Goal: Task Accomplishment & Management: Use online tool/utility

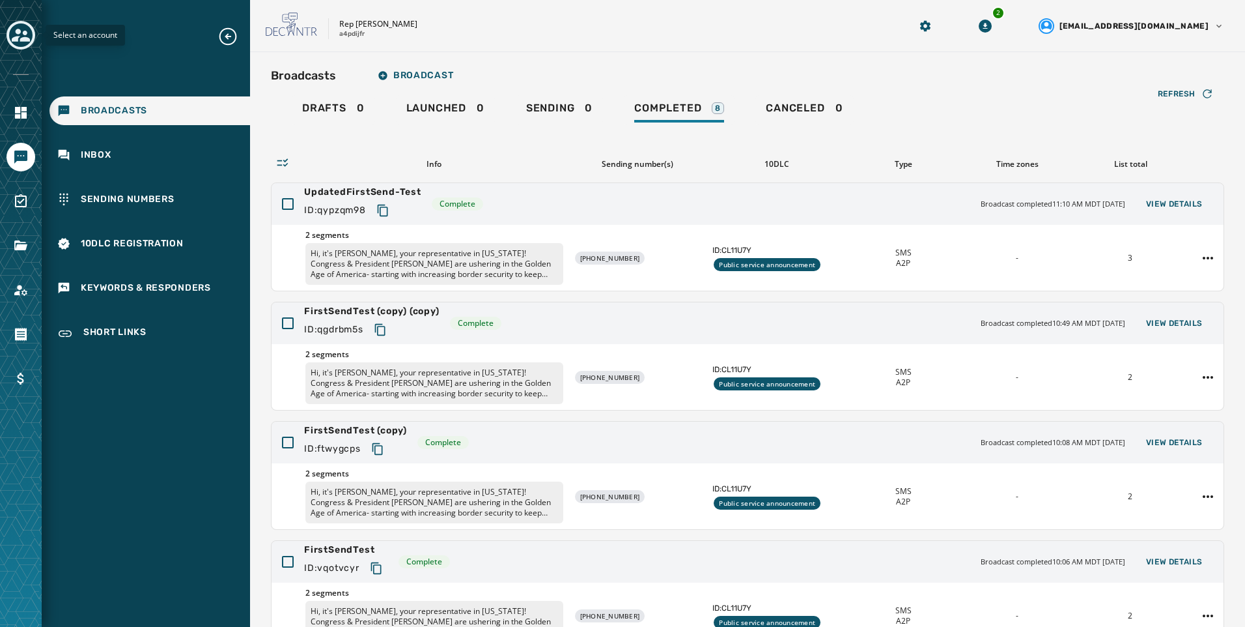
click at [26, 36] on icon "Toggle account select drawer" at bounding box center [21, 35] width 18 height 18
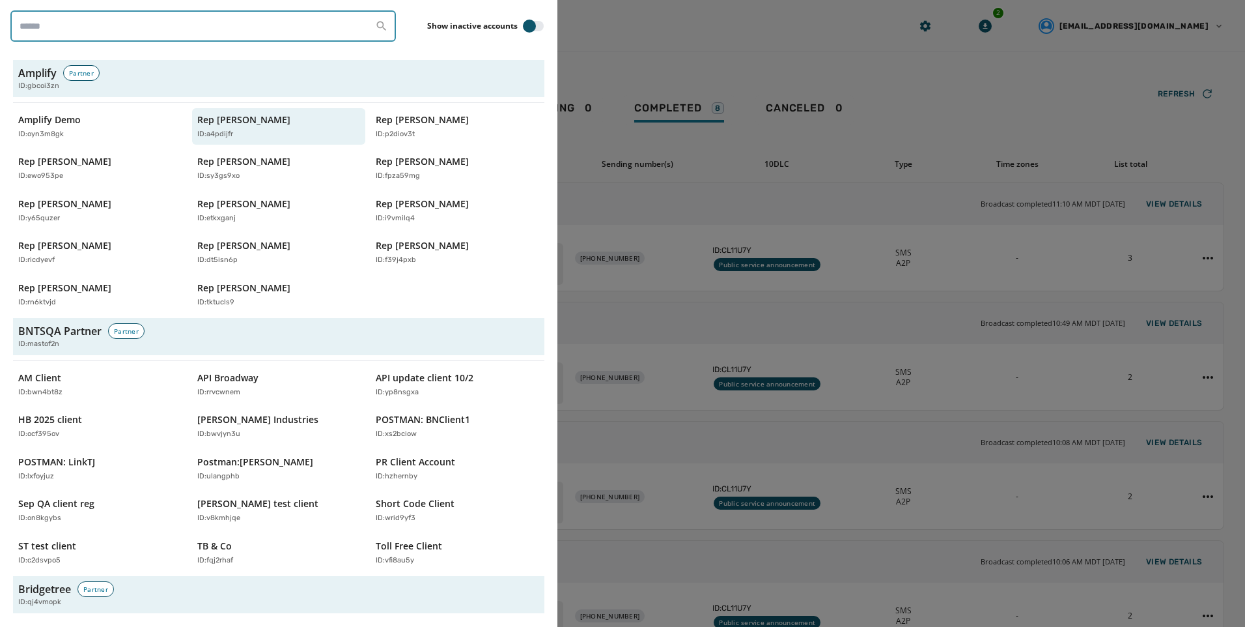
click at [119, 33] on input "search" at bounding box center [203, 25] width 386 height 31
click at [199, 27] on input "search" at bounding box center [203, 25] width 386 height 31
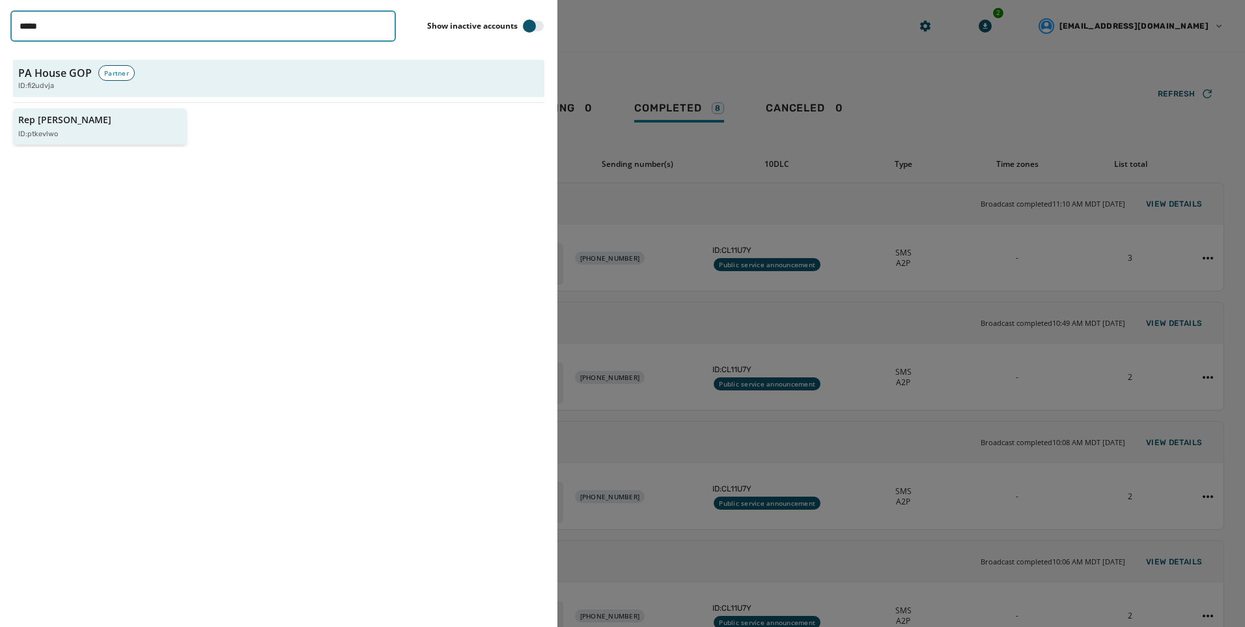
type input "*****"
click at [25, 129] on p "ID: ptkevlwo" at bounding box center [38, 134] width 40 height 11
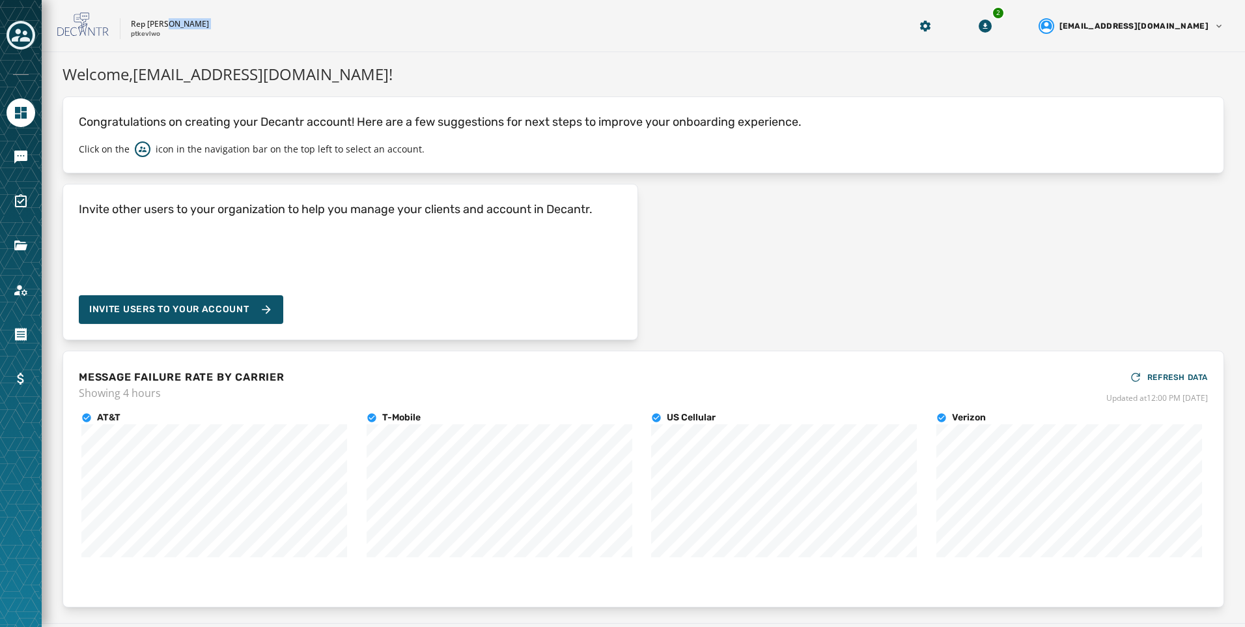
drag, startPoint x: 168, startPoint y: 33, endPoint x: 131, endPoint y: 38, distance: 37.4
click at [131, 38] on div "Rep [PERSON_NAME] ptkevlwo" at bounding box center [170, 29] width 78 height 20
click at [131, 36] on p "ptkevlwo" at bounding box center [145, 34] width 29 height 10
drag, startPoint x: 128, startPoint y: 27, endPoint x: 161, endPoint y: 40, distance: 35.4
click at [161, 40] on div "Rep [PERSON_NAME] ptkevlwo 2 [EMAIL_ADDRESS][DOMAIN_NAME]" at bounding box center [644, 26] width 1204 height 52
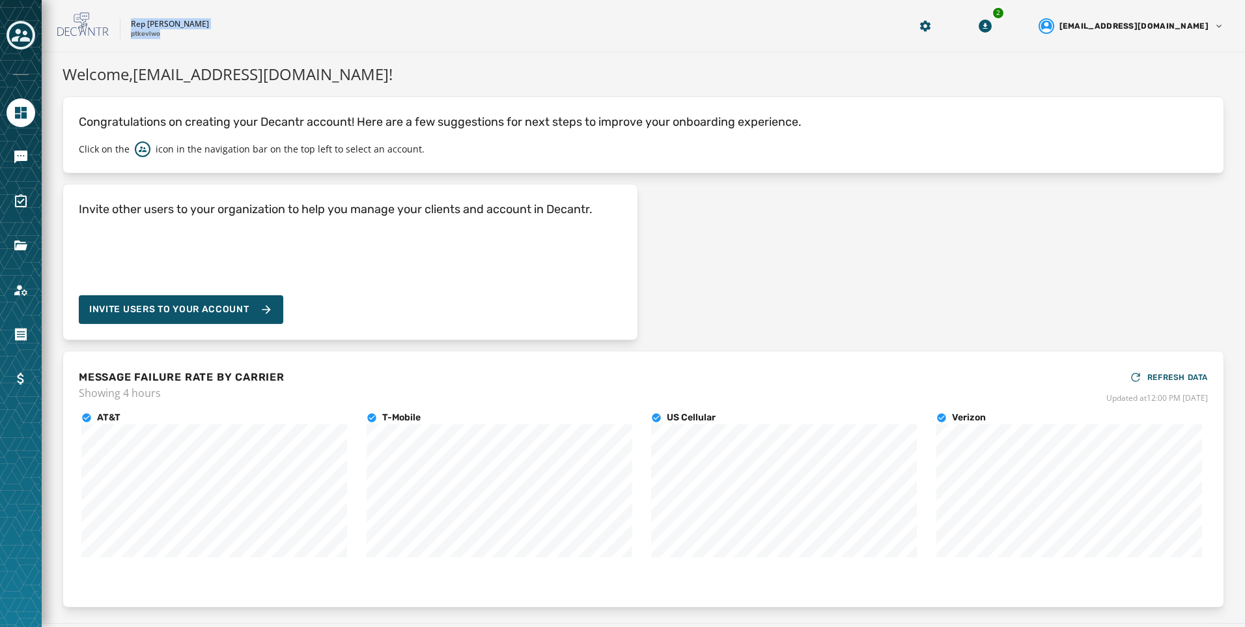
copy div "Rep [PERSON_NAME] ptkevlwo"
click at [7, 41] on button "Toggle account select drawer" at bounding box center [21, 35] width 29 height 29
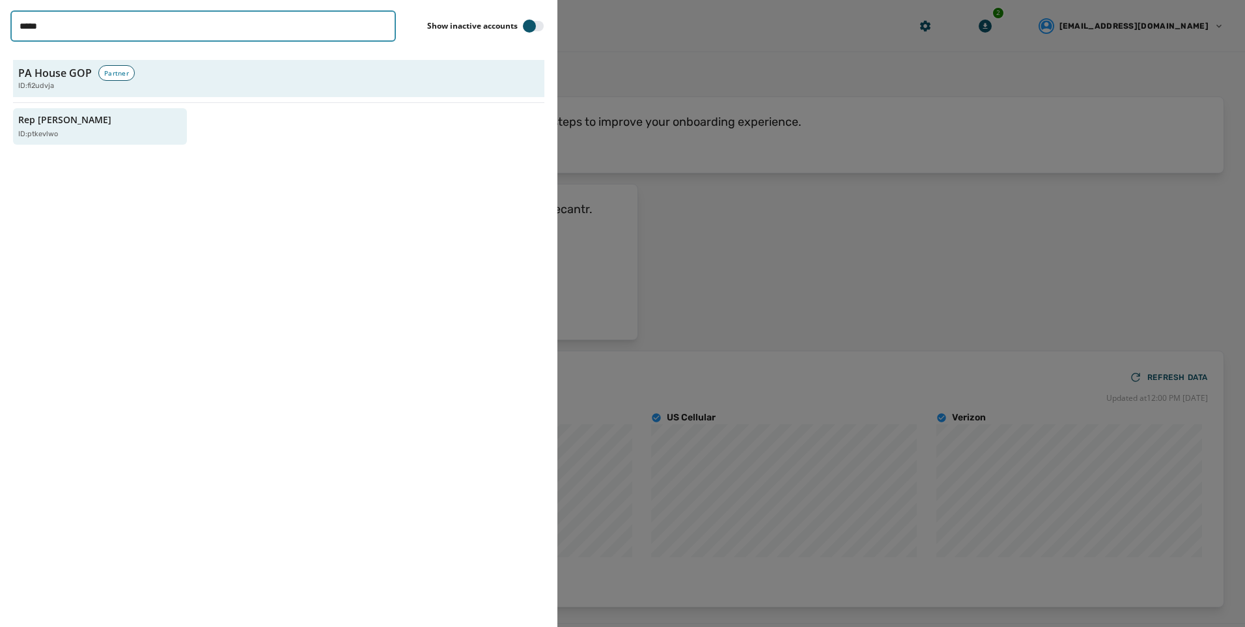
drag, startPoint x: 239, startPoint y: 30, endPoint x: 1, endPoint y: 4, distance: 239.2
click at [0, 31] on html "Skip To Main Content Rep [PERSON_NAME] ptkevlwo 2 [EMAIL_ADDRESS][DOMAIN_NAME] …" at bounding box center [622, 313] width 1245 height 627
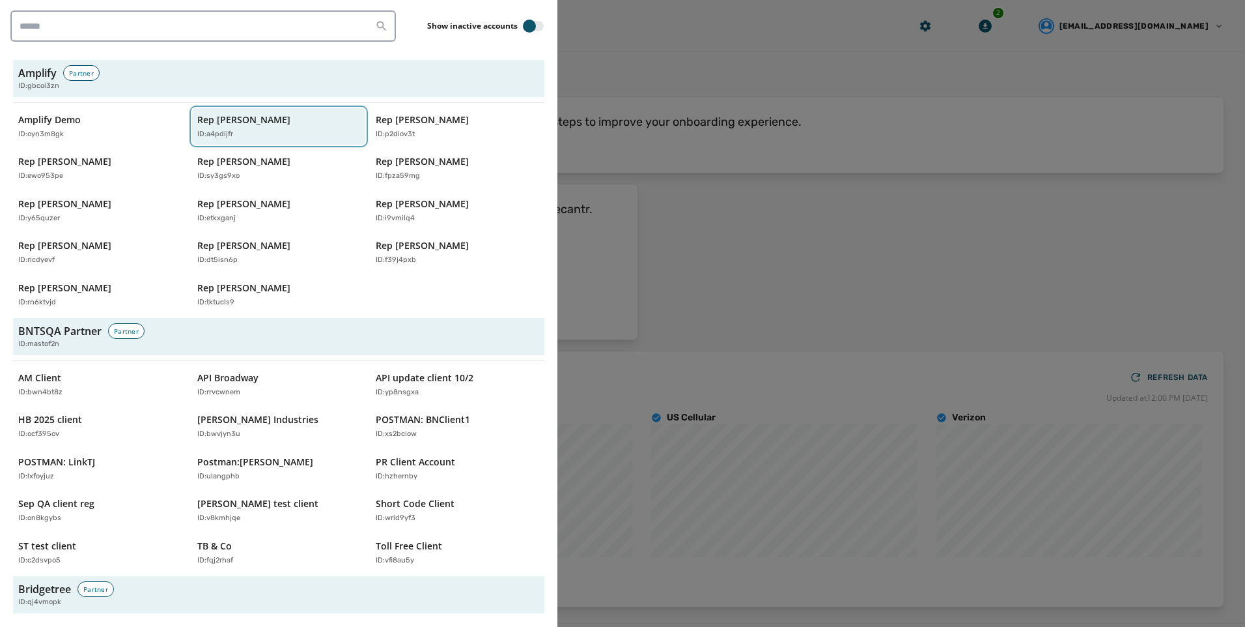
click at [242, 123] on p "Rep [PERSON_NAME]" at bounding box center [243, 119] width 93 height 13
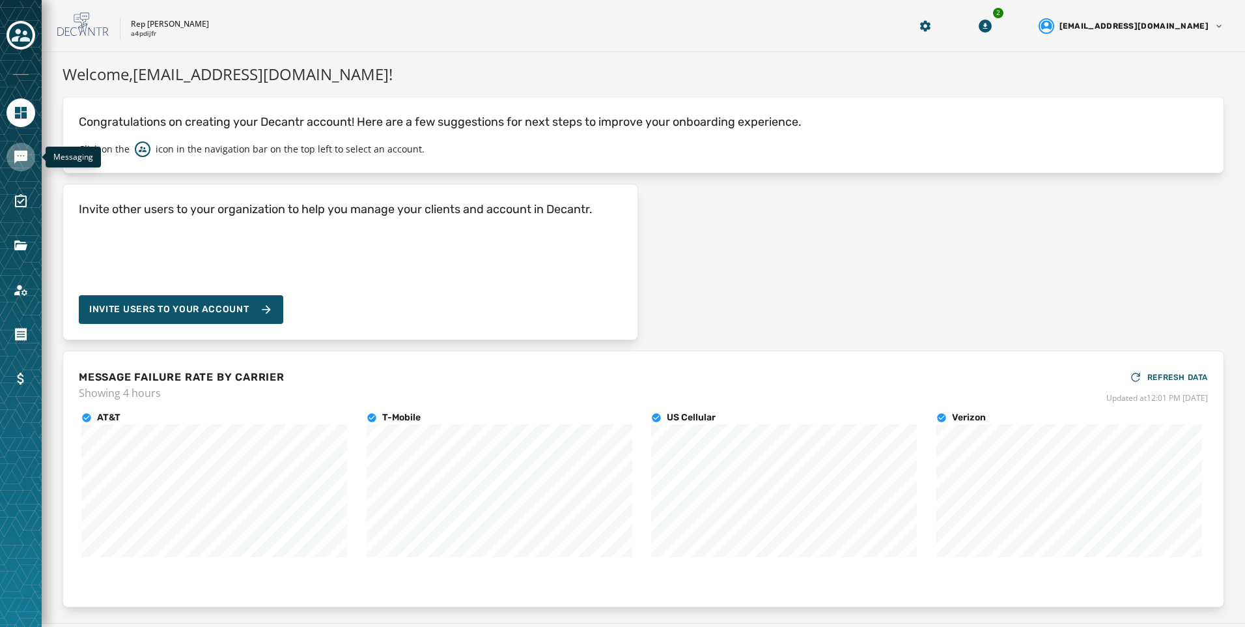
click at [18, 164] on icon "Navigate to Messaging" at bounding box center [21, 157] width 16 height 16
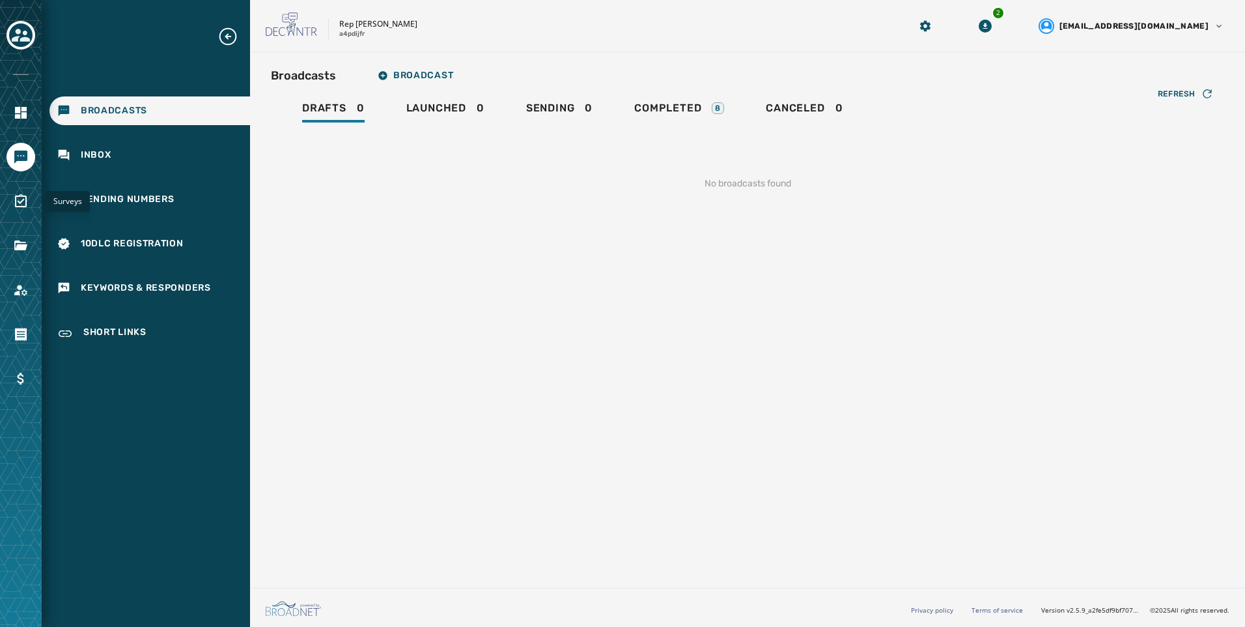
click at [22, 190] on link "Navigate to Surveys" at bounding box center [21, 201] width 29 height 29
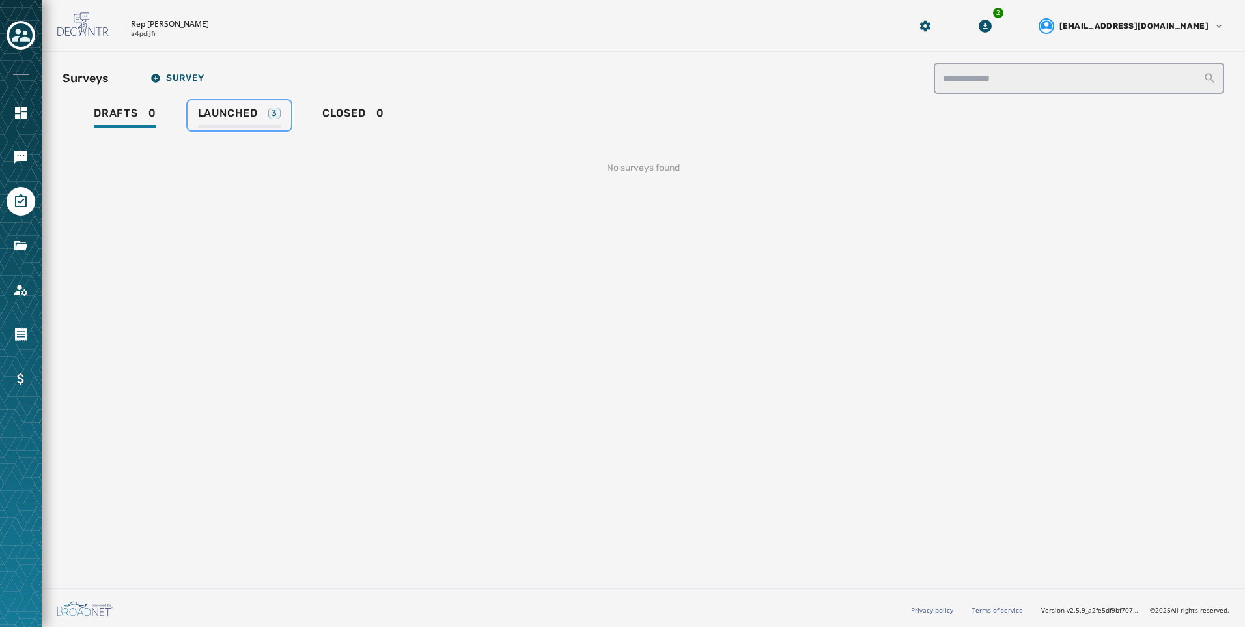
click at [222, 106] on link "Launched 3" at bounding box center [240, 115] width 104 height 30
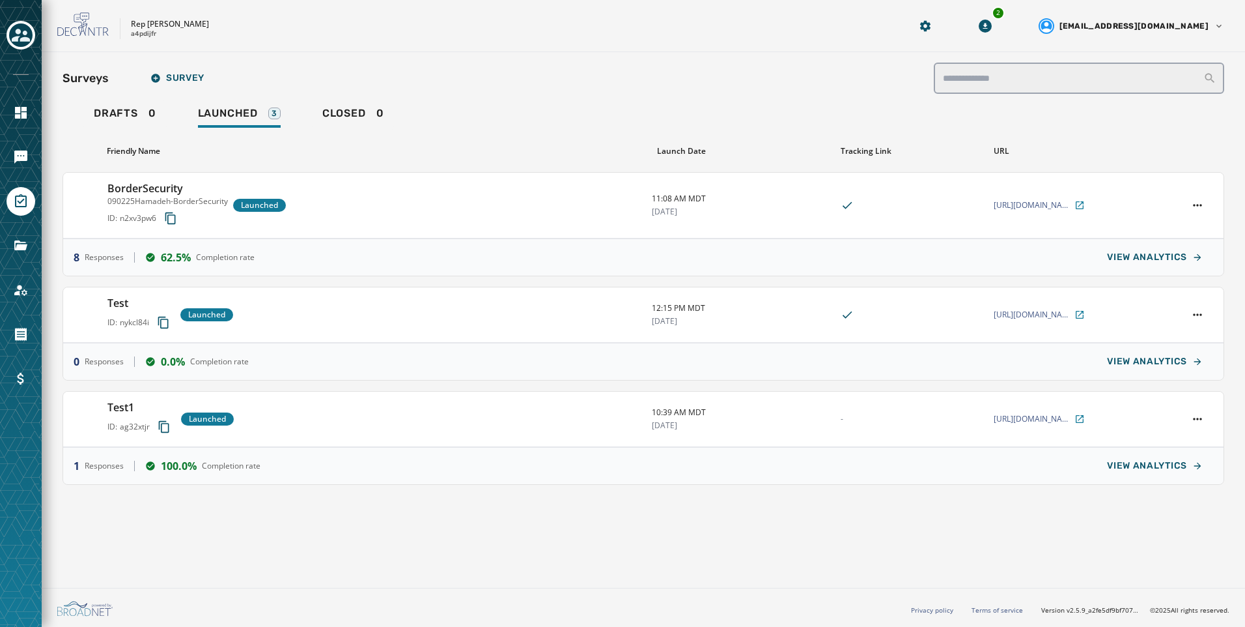
click at [287, 45] on div "Rep [PERSON_NAME] a4pdijfr 2 [EMAIL_ADDRESS][DOMAIN_NAME]" at bounding box center [644, 26] width 1204 height 52
click at [12, 48] on div at bounding box center [21, 36] width 29 height 30
click at [14, 36] on icon "Toggle account select drawer" at bounding box center [21, 35] width 18 height 18
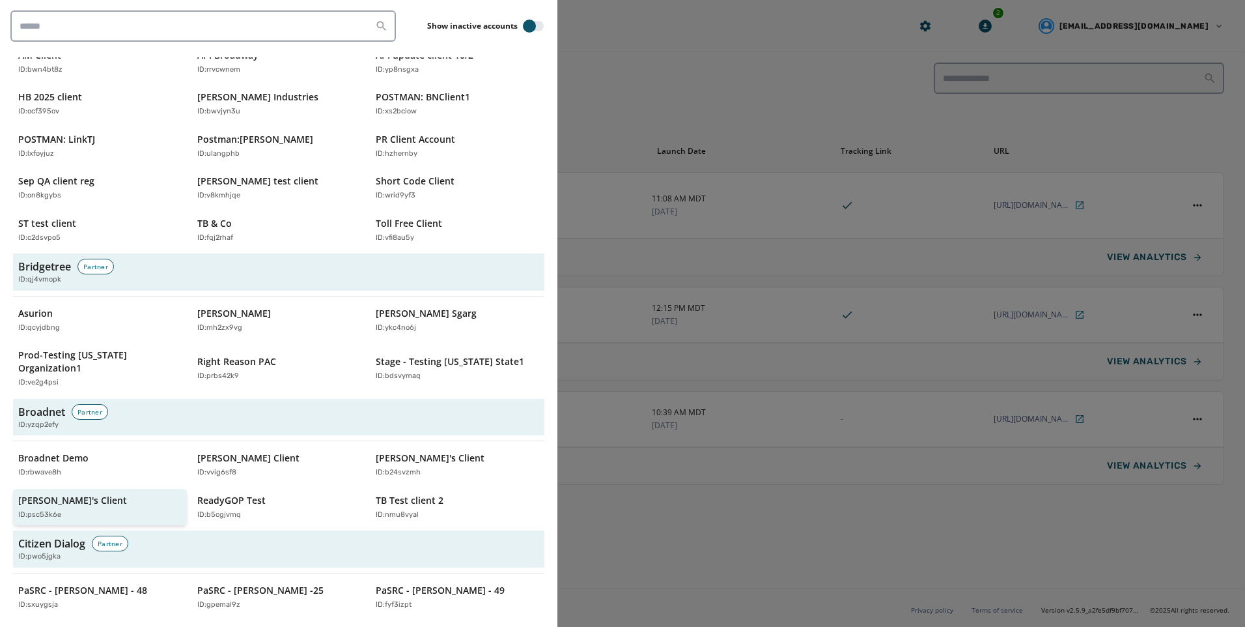
scroll to position [456, 0]
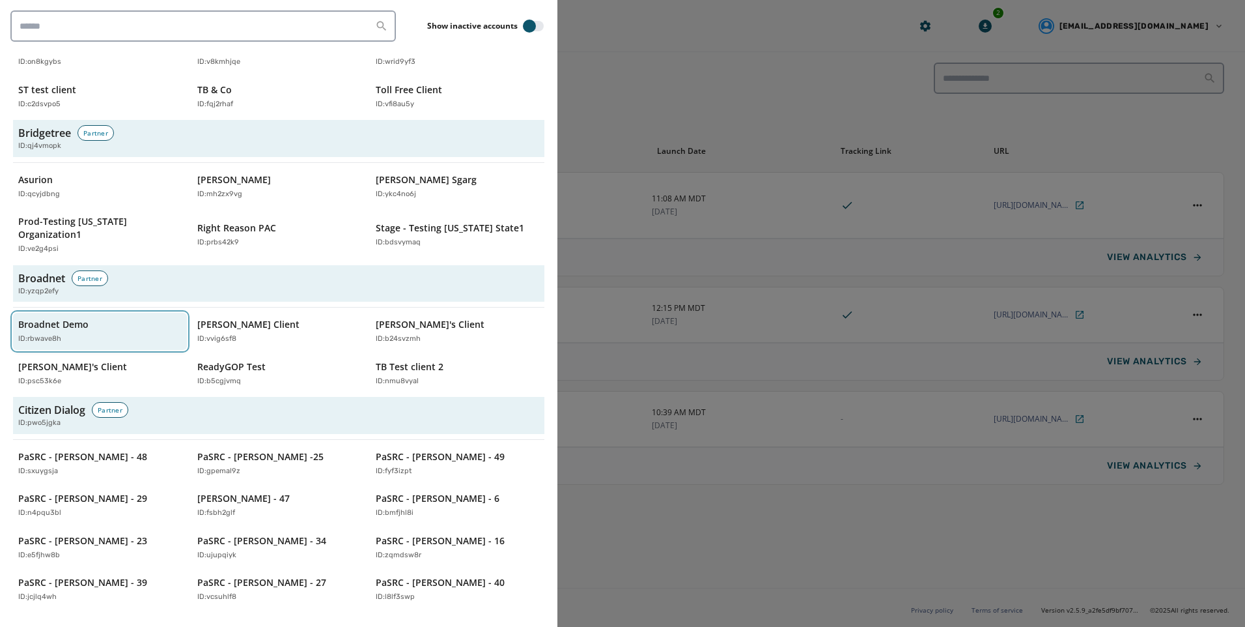
click at [70, 333] on div "ID: rbwave8h" at bounding box center [93, 338] width 150 height 11
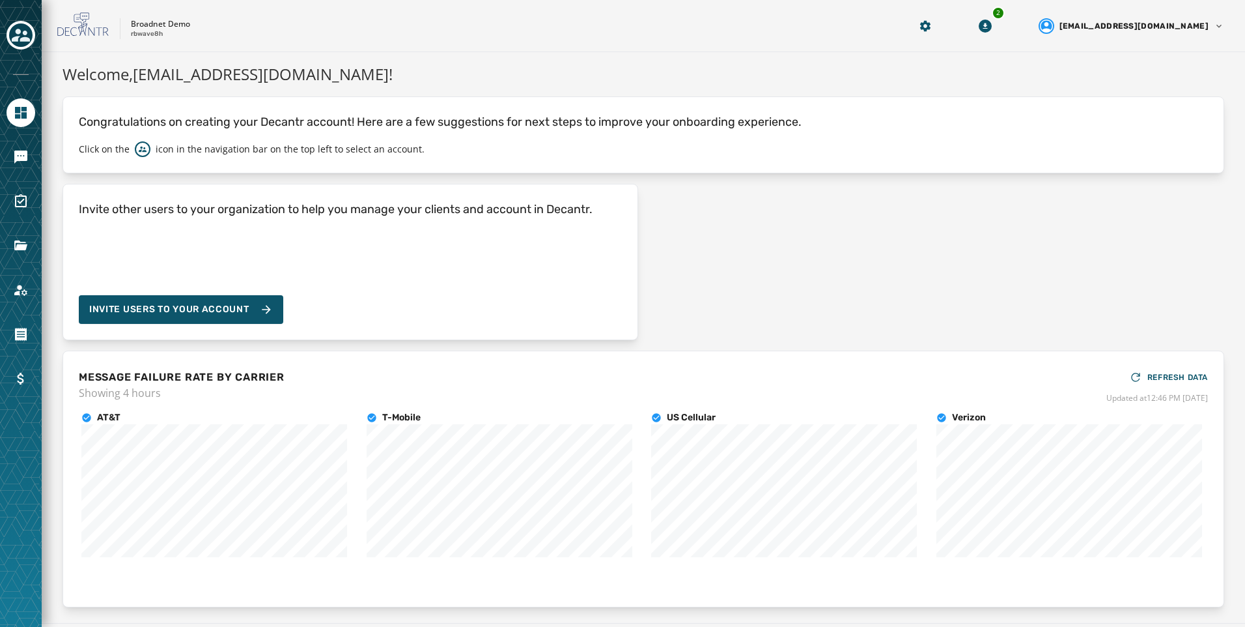
click at [8, 167] on div at bounding box center [21, 157] width 29 height 29
click at [10, 163] on link "Navigate to Messaging" at bounding box center [21, 157] width 29 height 29
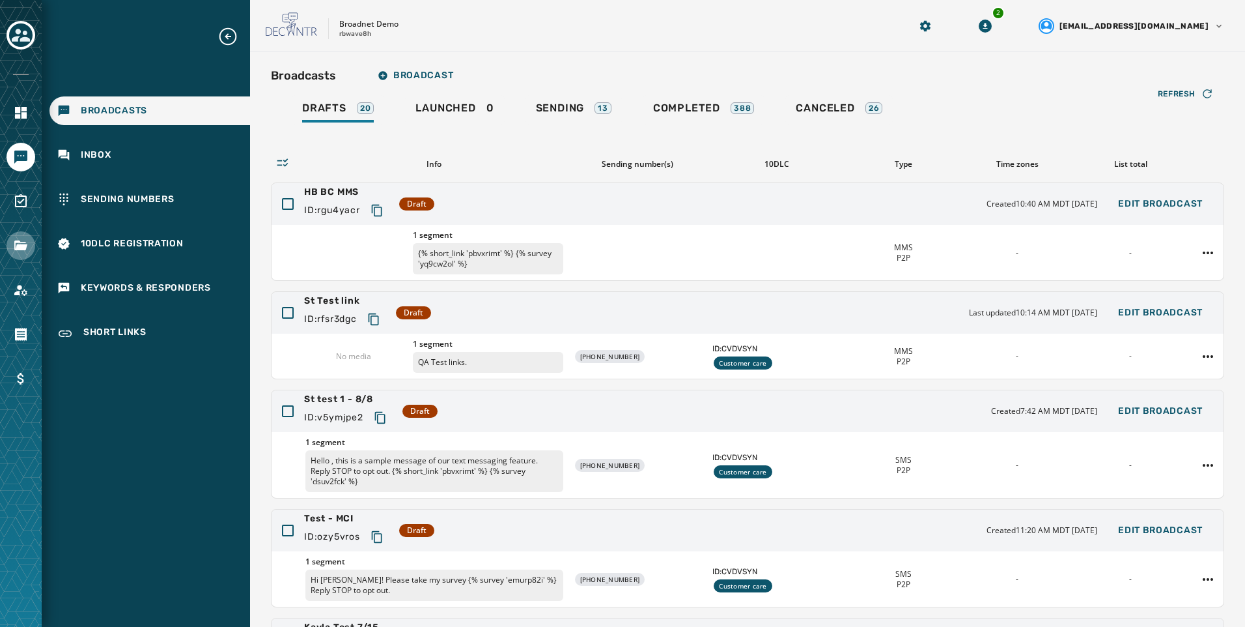
click at [7, 246] on link "Navigate to Files" at bounding box center [21, 245] width 29 height 29
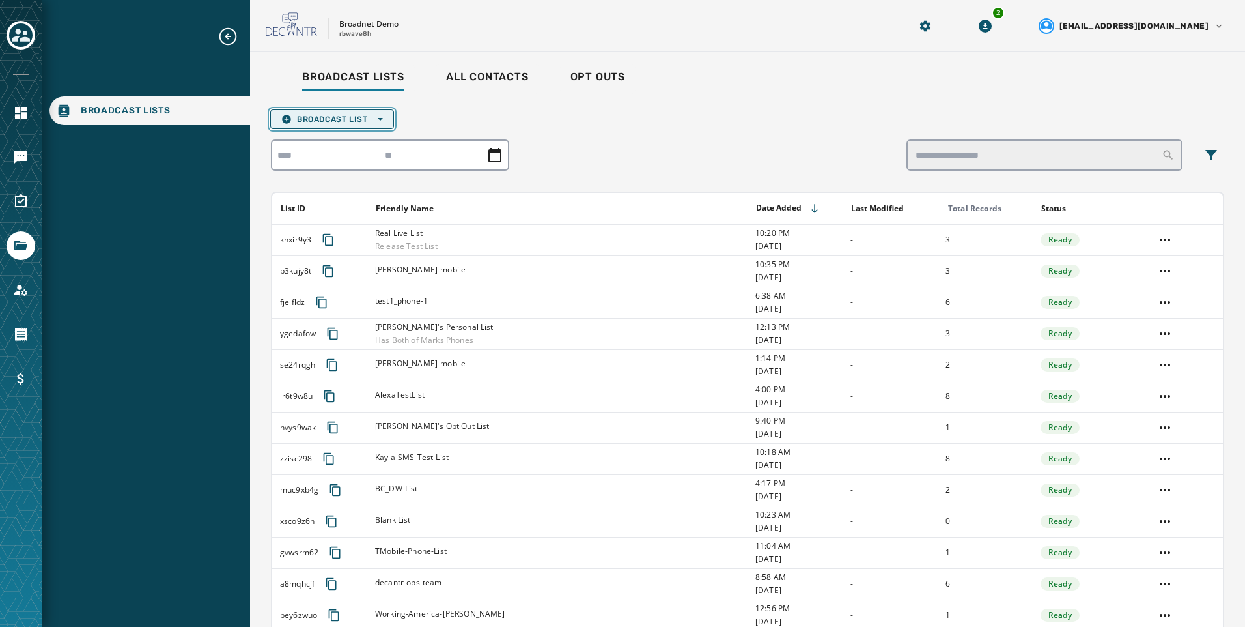
click at [361, 124] on button "Broadcast List Open options" at bounding box center [332, 119] width 124 height 20
click at [357, 139] on span "Upload List" at bounding box center [332, 139] width 102 height 10
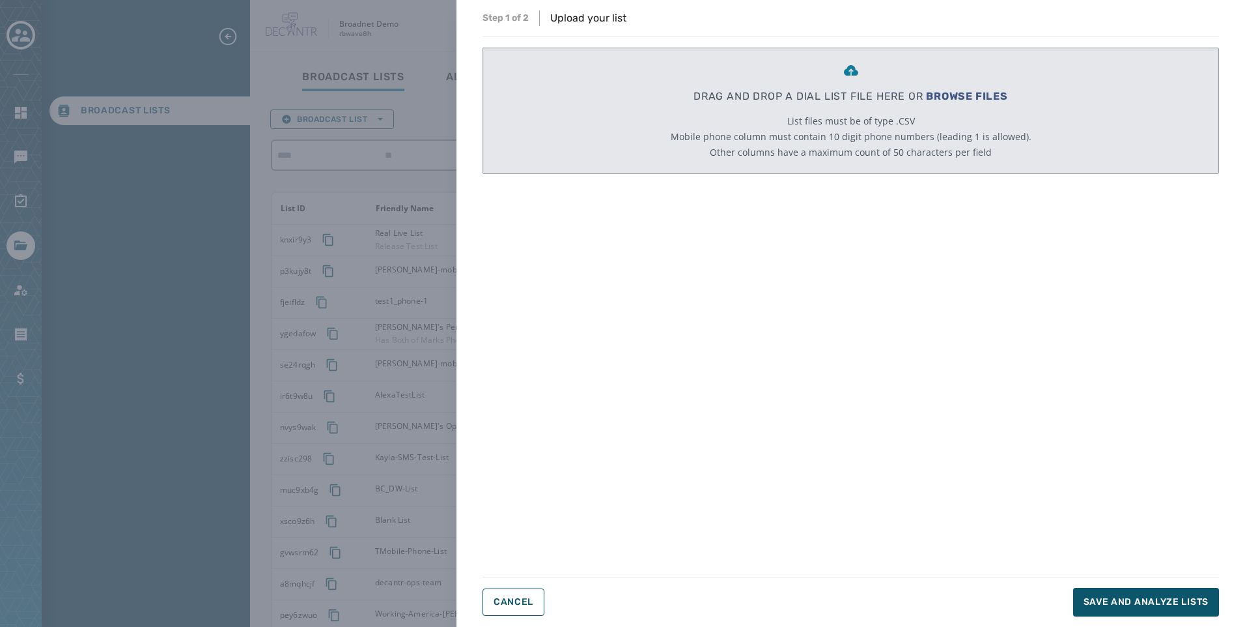
click at [959, 92] on span "BROWSE FILES" at bounding box center [967, 96] width 82 height 12
click at [515, 605] on span "Cancel" at bounding box center [514, 602] width 40 height 10
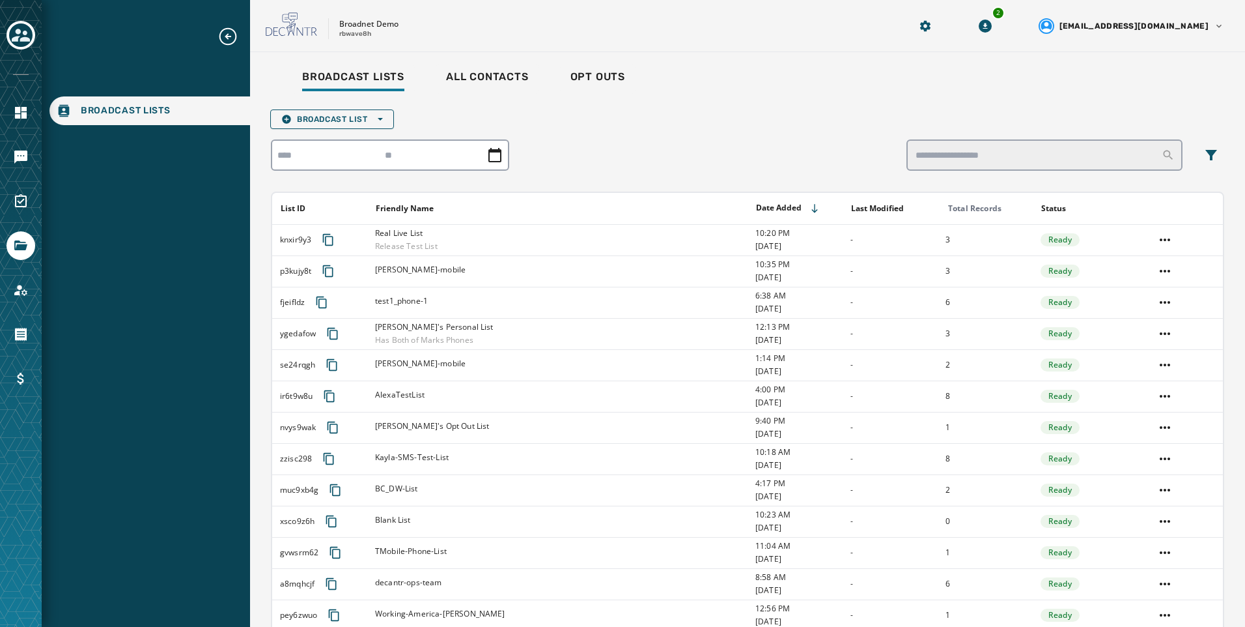
click at [16, 172] on div at bounding box center [21, 313] width 42 height 627
click at [14, 195] on icon "Navigate to Surveys" at bounding box center [21, 201] width 16 height 16
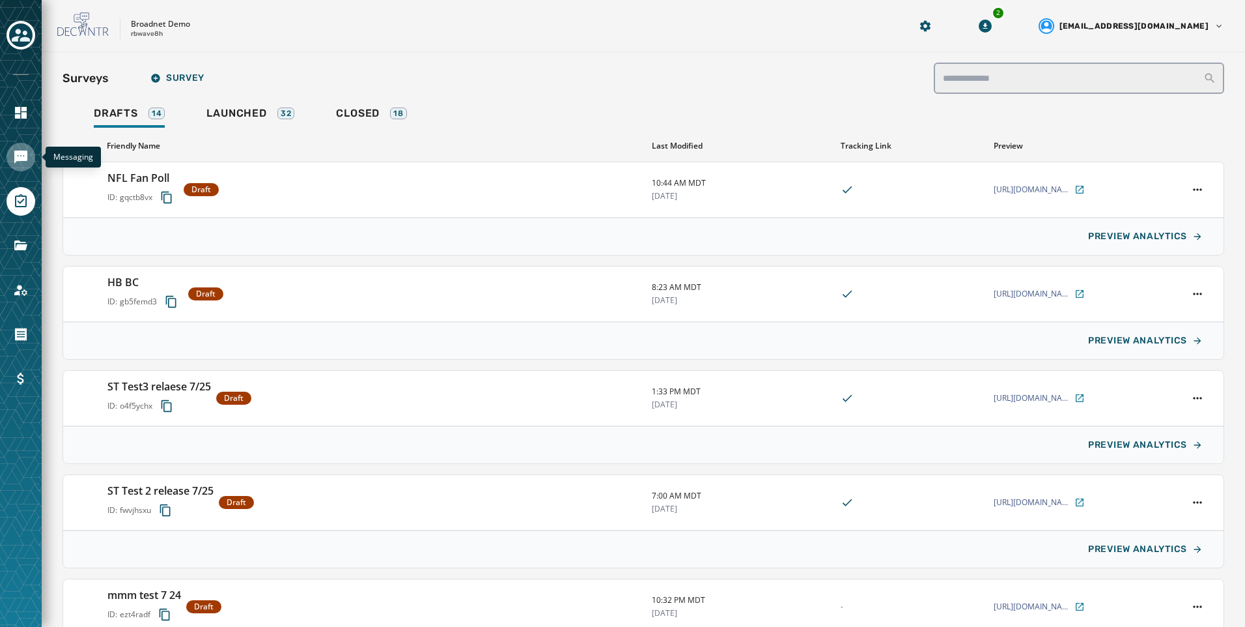
click at [8, 156] on link "Navigate to Messaging" at bounding box center [21, 157] width 29 height 29
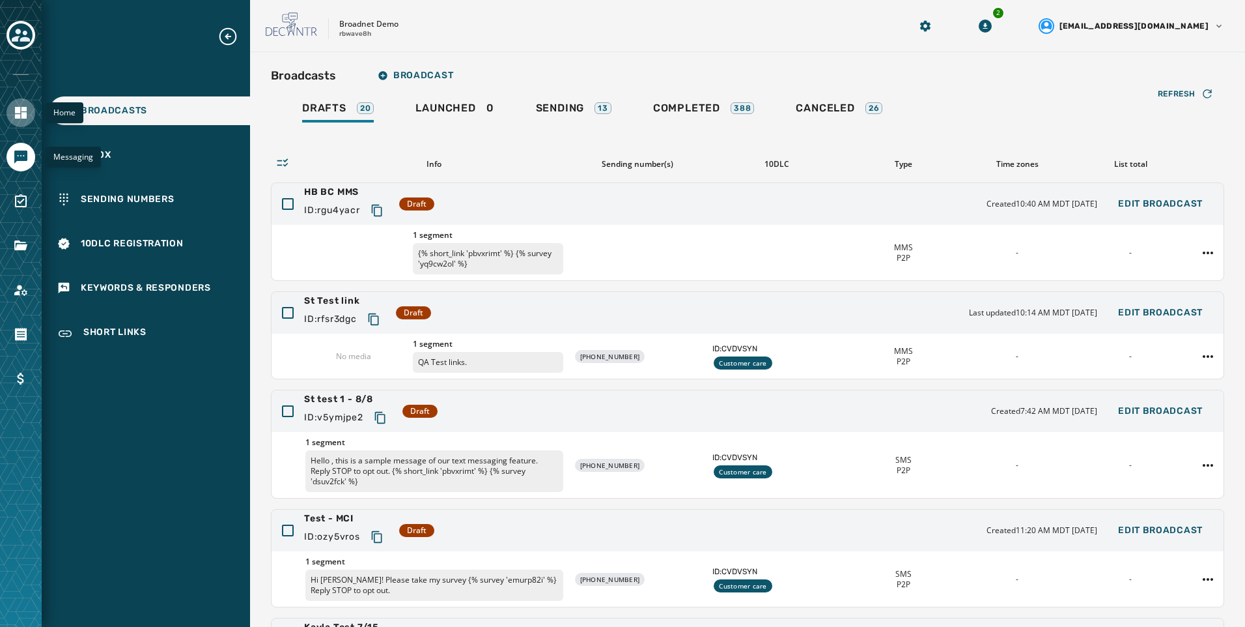
click at [21, 119] on icon "Navigate to Home" at bounding box center [21, 113] width 16 height 16
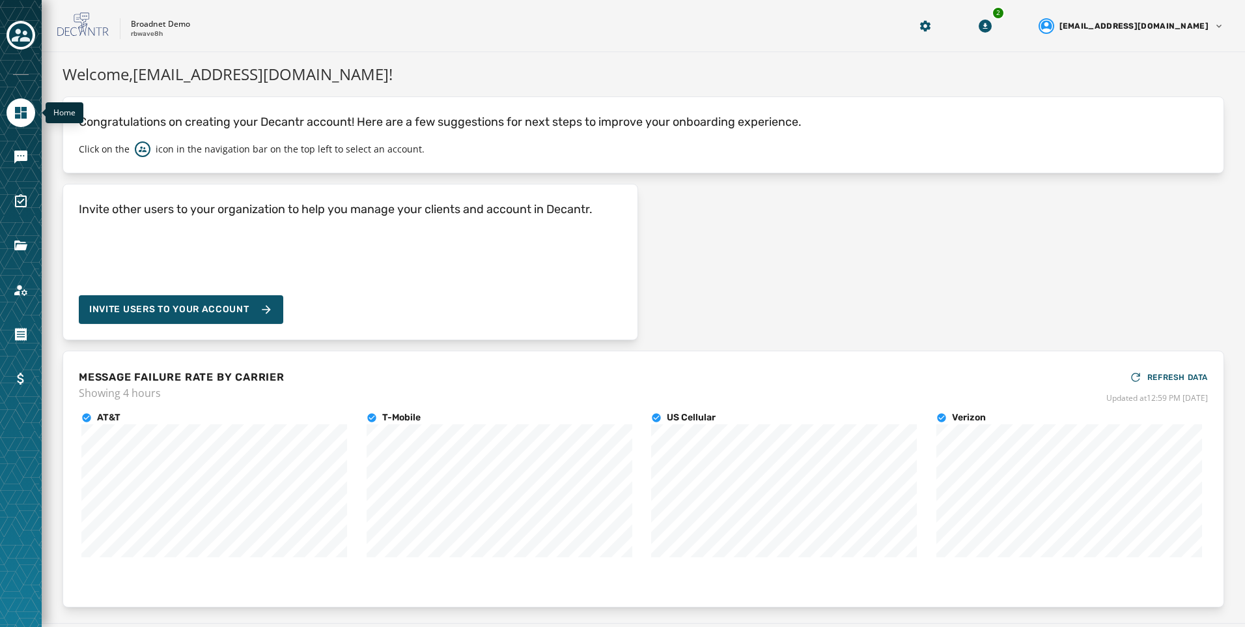
click at [285, 96] on div "Congratulations on creating your Decantr account! Here are a few suggestions fo…" at bounding box center [644, 134] width 1162 height 77
click at [24, 163] on icon "Navigate to Messaging" at bounding box center [21, 157] width 16 height 16
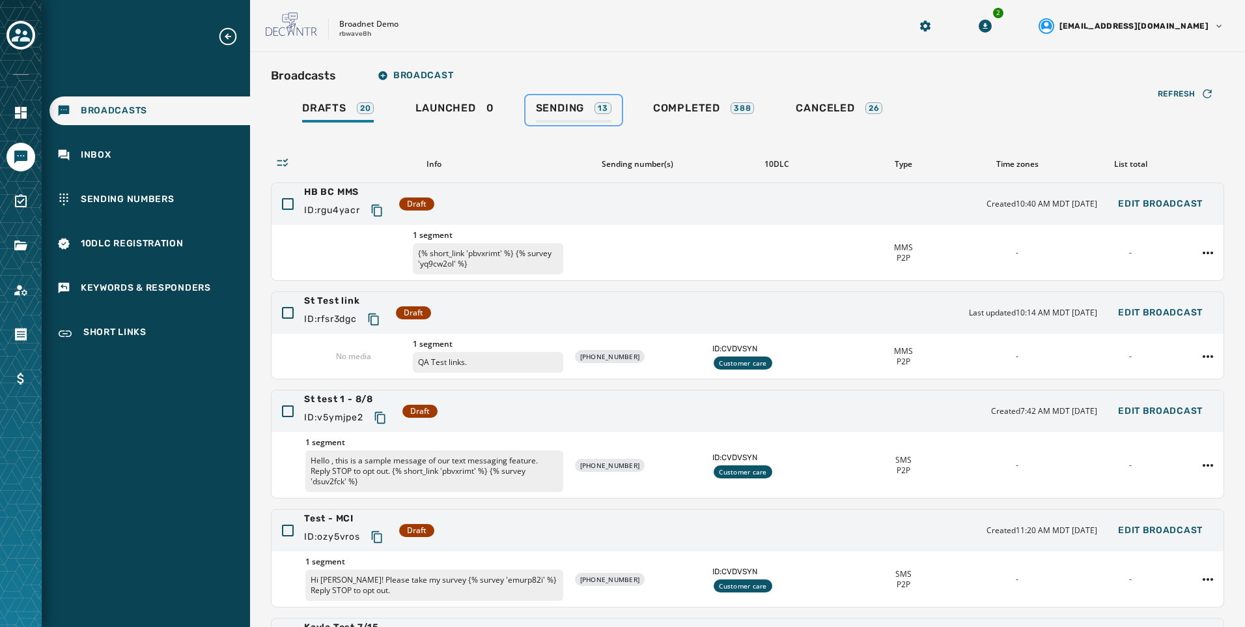
click at [606, 105] on div "13" at bounding box center [603, 108] width 17 height 12
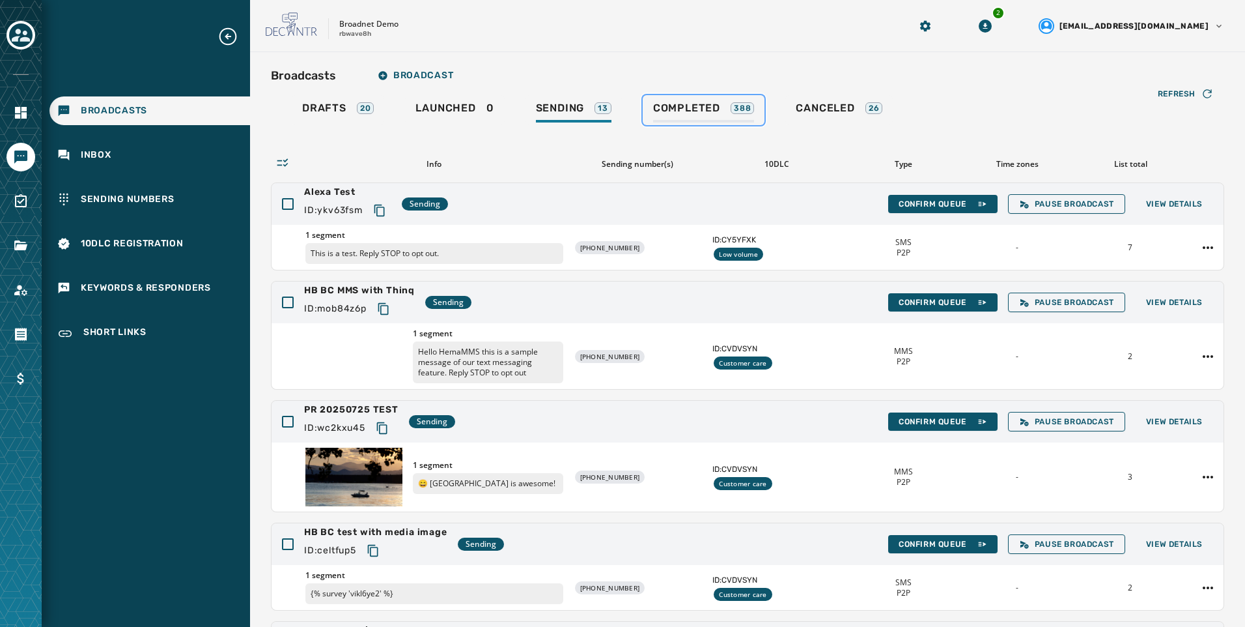
click at [685, 123] on link "Completed 388" at bounding box center [704, 110] width 122 height 30
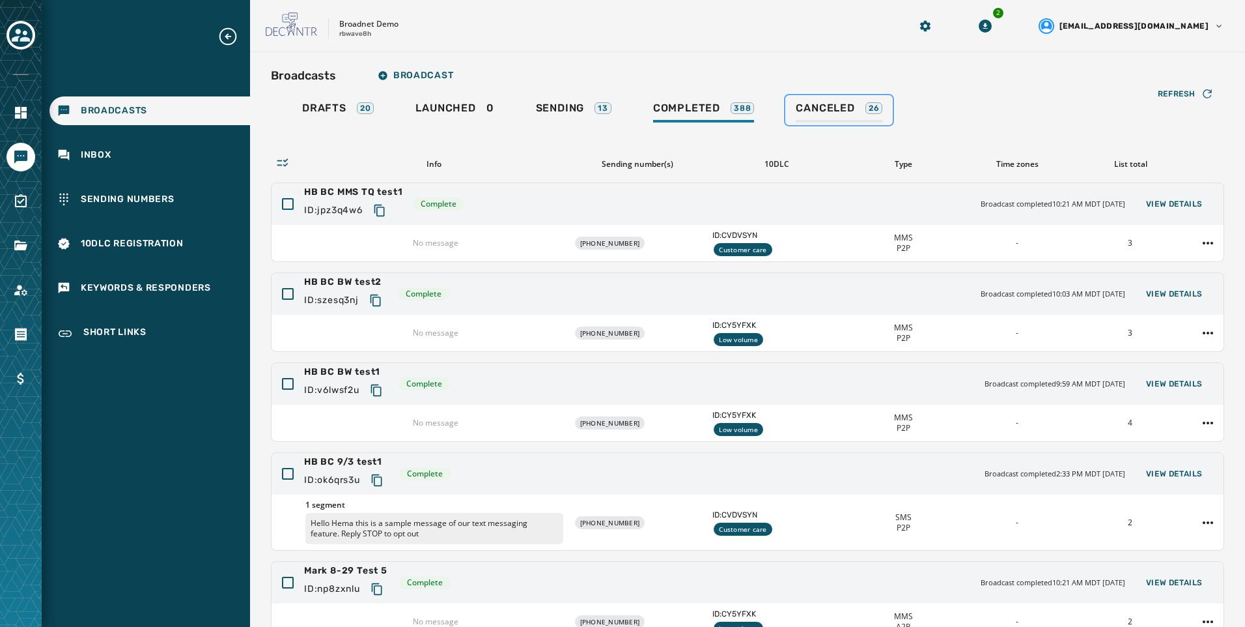
click at [807, 105] on span "Canceled" at bounding box center [825, 108] width 59 height 13
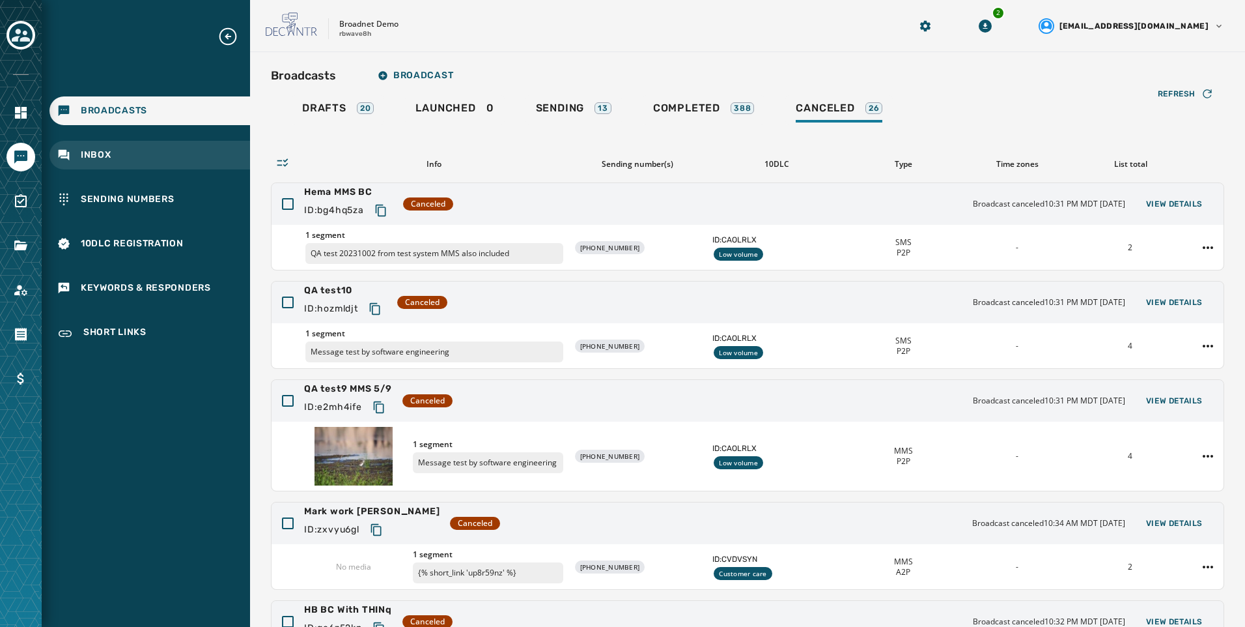
click at [149, 162] on div "Inbox" at bounding box center [150, 155] width 201 height 29
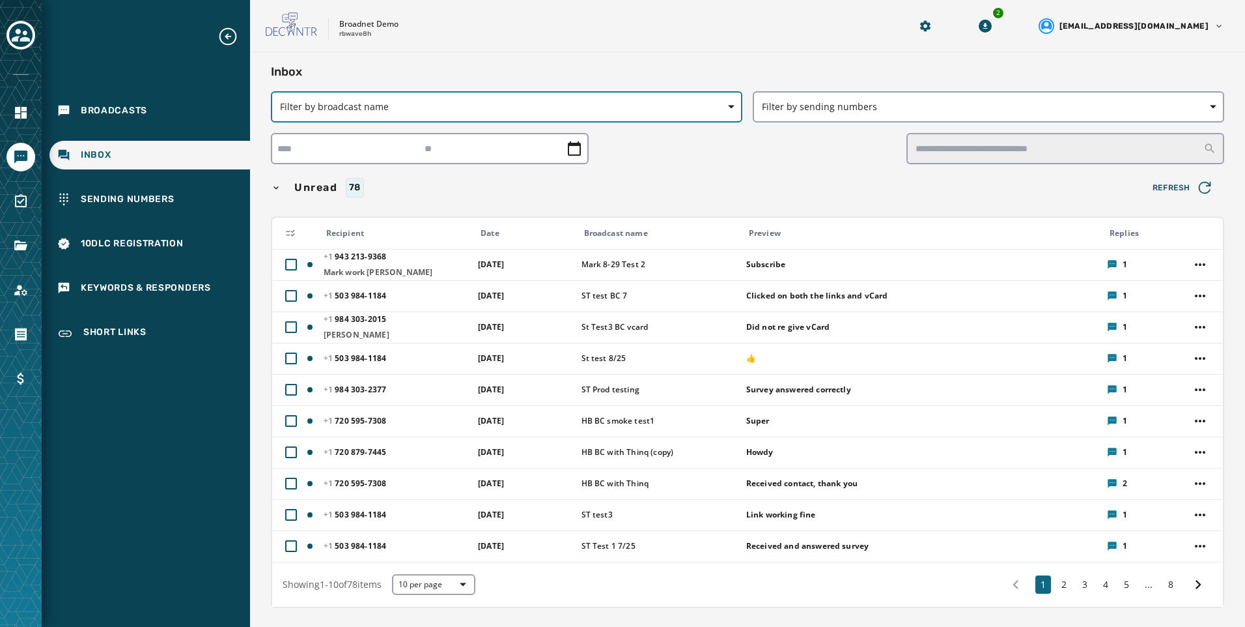
click at [389, 113] on button "Filter by broadcast name" at bounding box center [507, 106] width 472 height 31
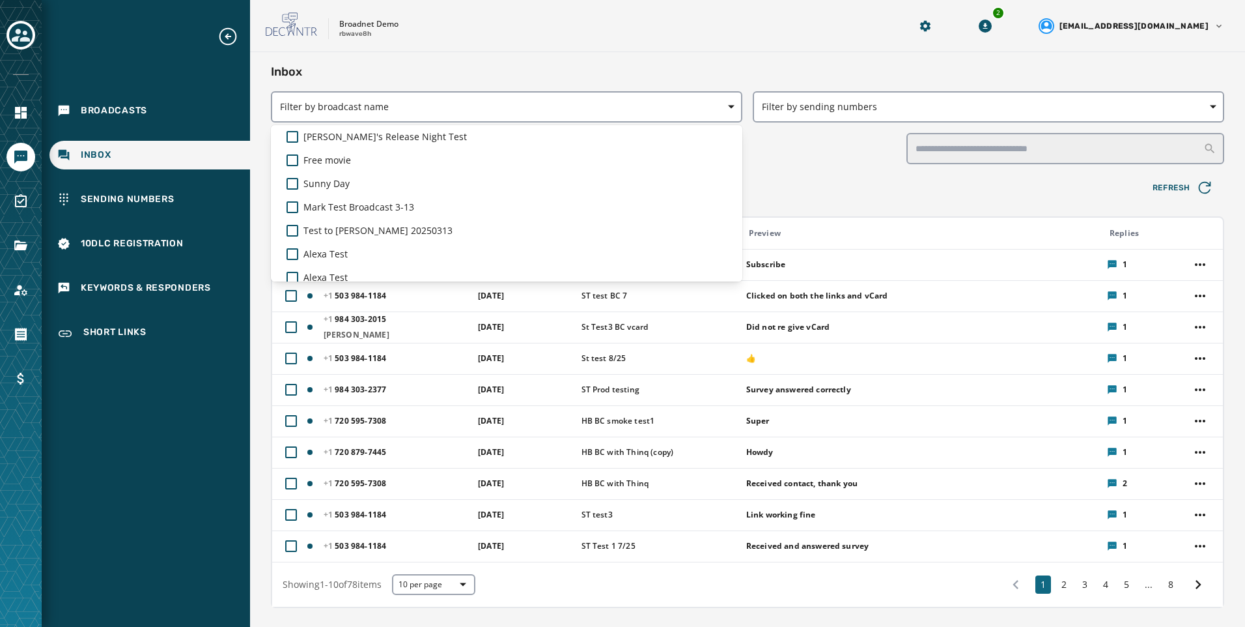
click at [492, 46] on div "Skip To Main Content Broadnet Demo rbwave8h 2 [EMAIL_ADDRESS][DOMAIN_NAME] Inbo…" at bounding box center [747, 313] width 995 height 627
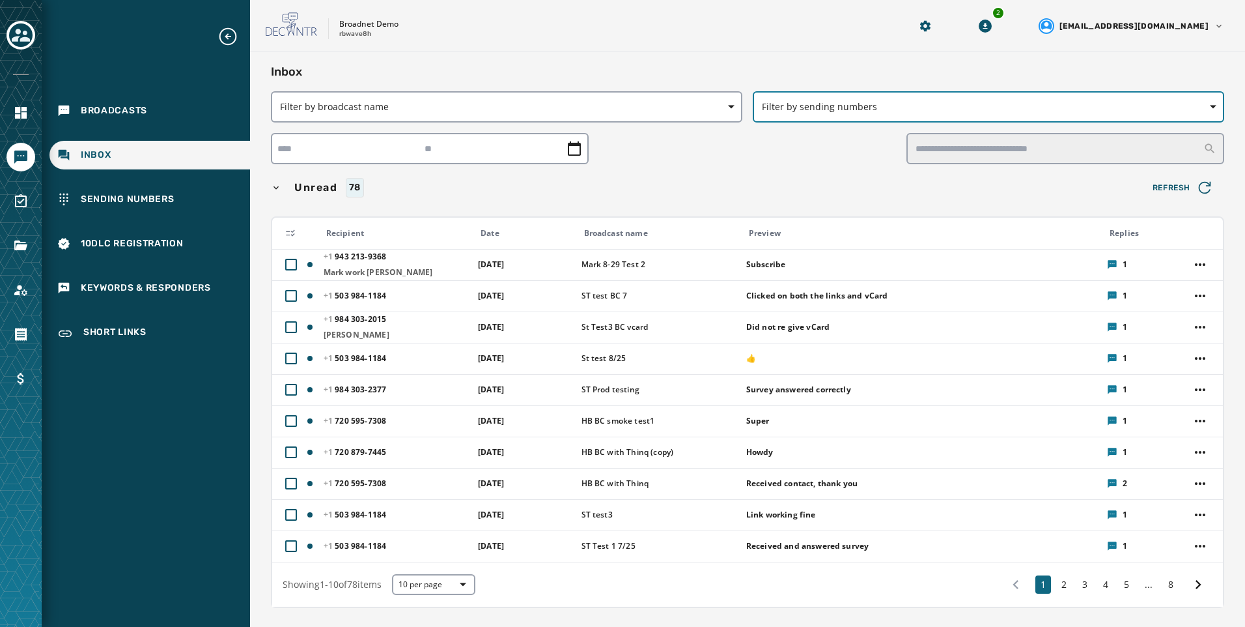
click at [803, 111] on span "Filter by sending numbers" at bounding box center [988, 106] width 453 height 13
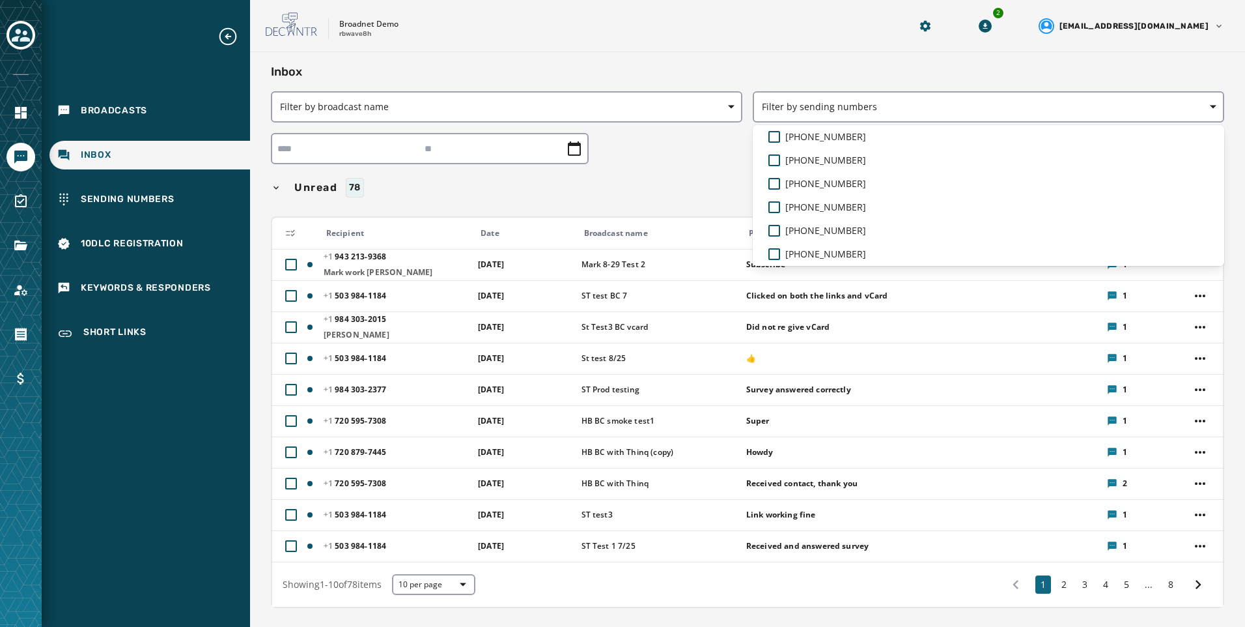
click at [660, 149] on div "Inbox Filter by broadcast name Filter by sending numbers [PHONE_NUMBER] [PHONE_…" at bounding box center [748, 562] width 954 height 999
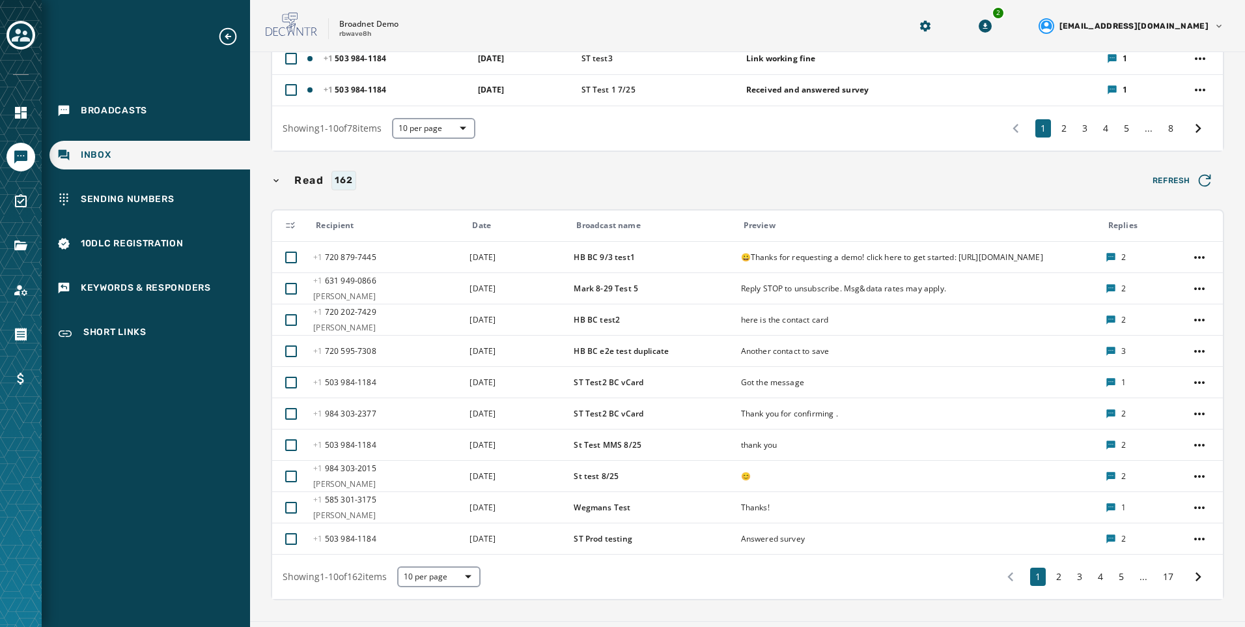
scroll to position [130, 0]
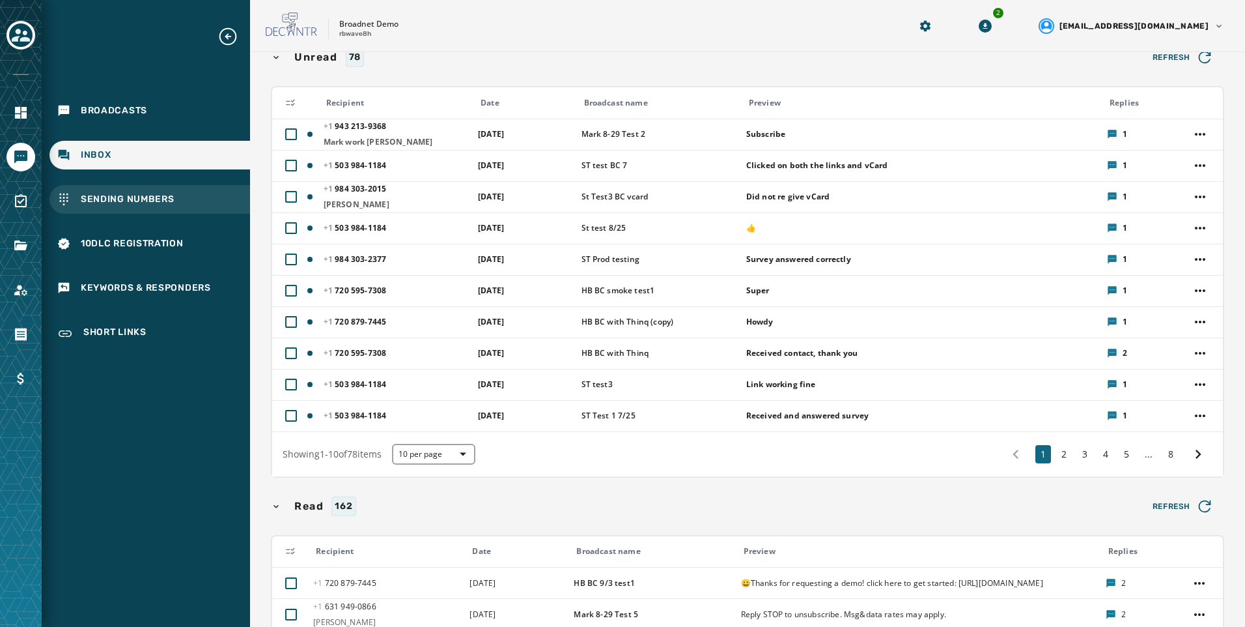
click at [149, 197] on span "Sending Numbers" at bounding box center [128, 199] width 94 height 13
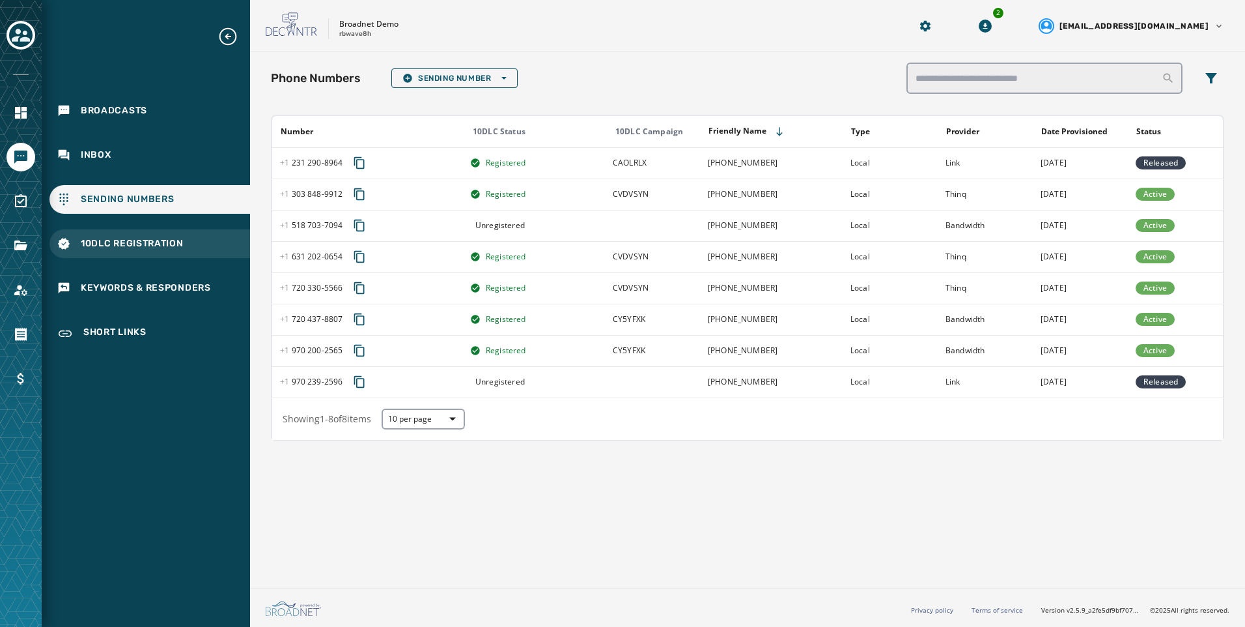
click at [134, 247] on span "10DLC Registration" at bounding box center [132, 243] width 103 height 13
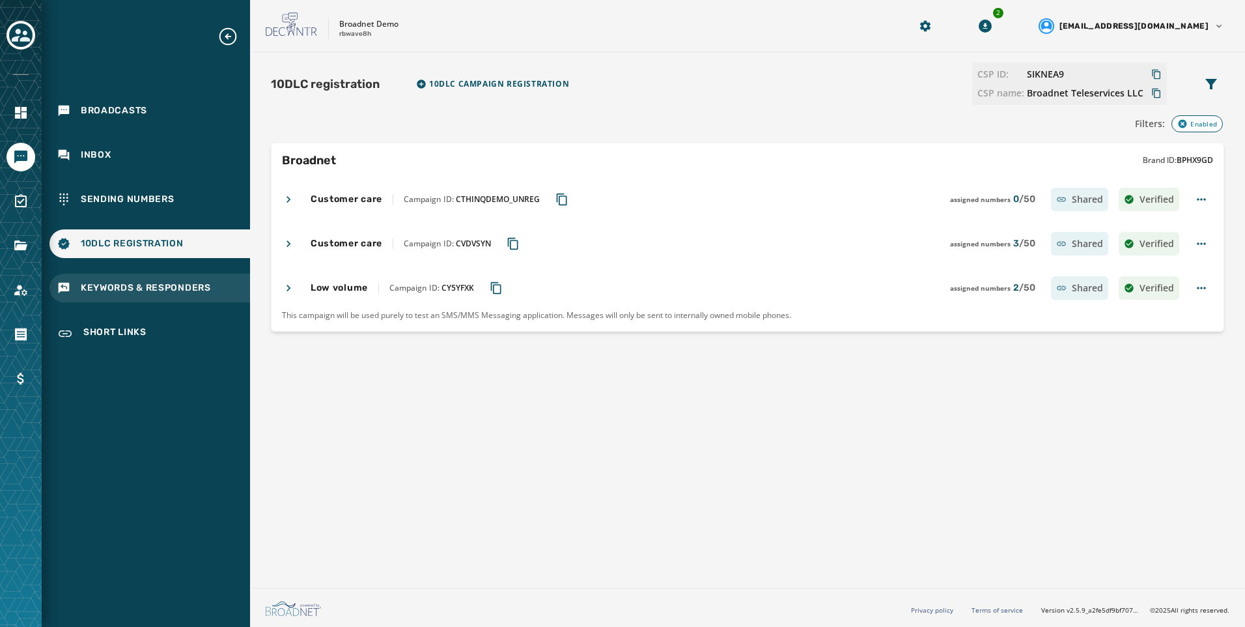
click at [113, 280] on div "Keywords & Responders" at bounding box center [150, 288] width 201 height 29
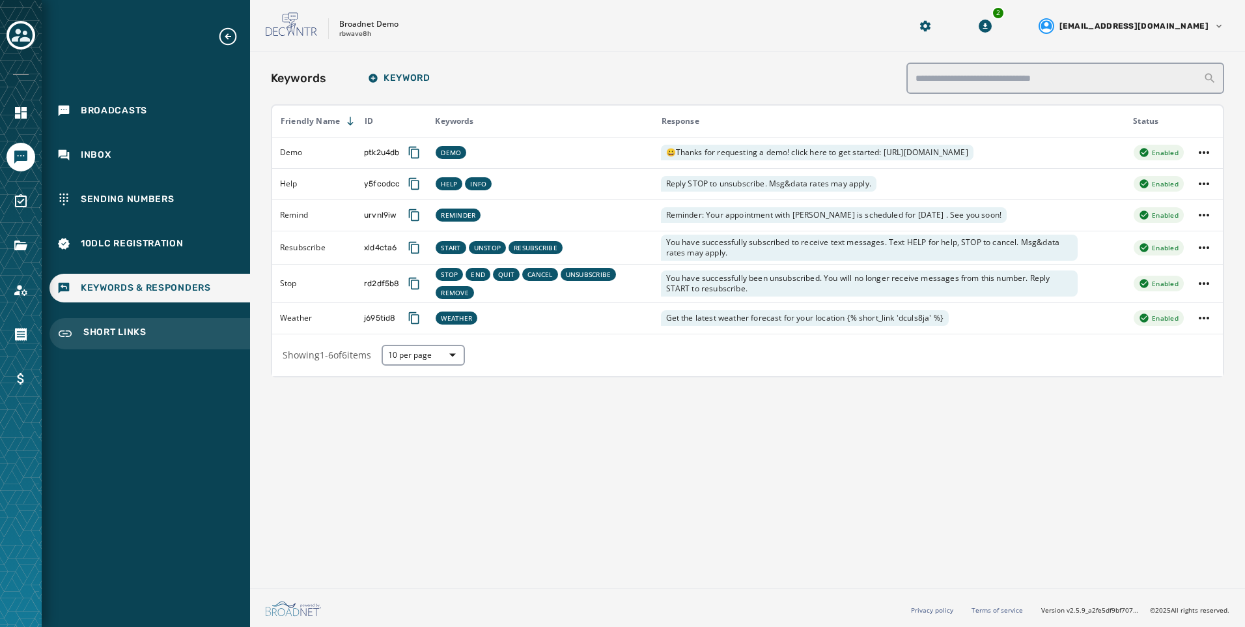
click at [98, 336] on span "Short Links" at bounding box center [114, 334] width 63 height 16
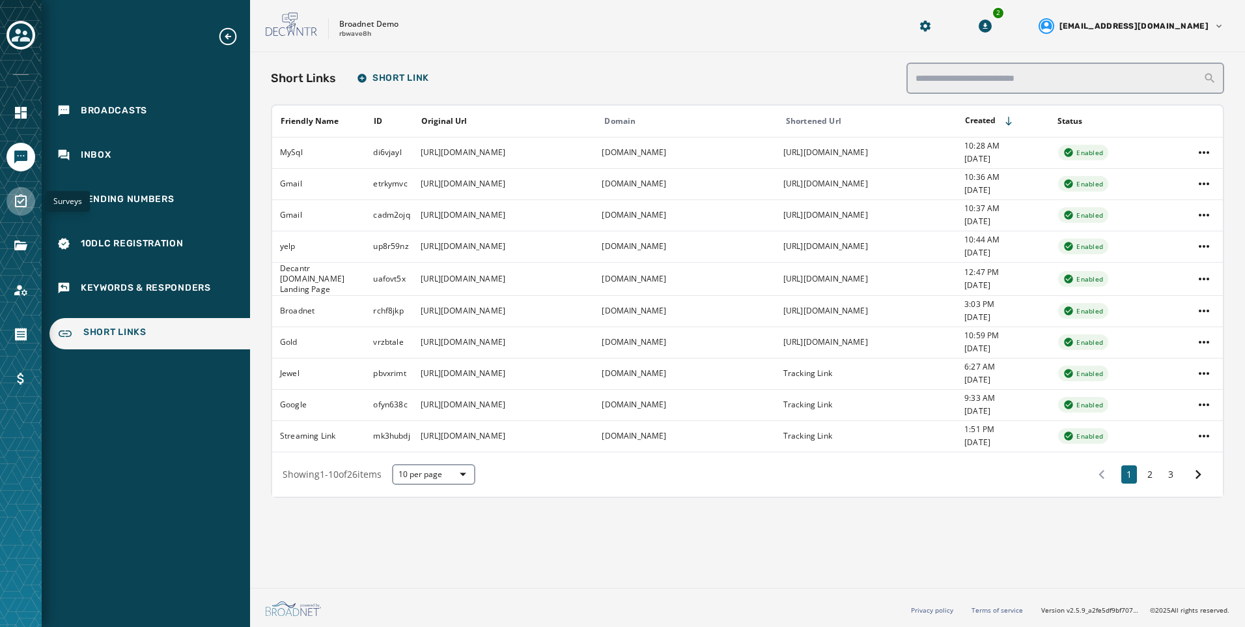
click at [23, 201] on icon "Navigate to Surveys" at bounding box center [21, 201] width 16 height 16
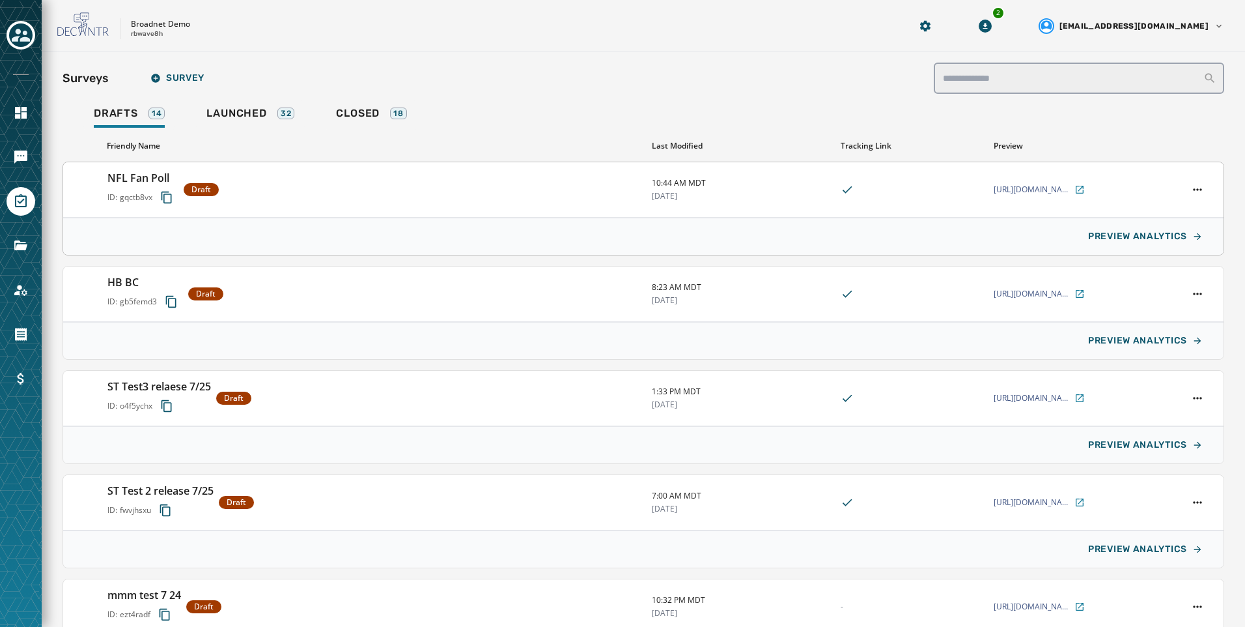
click at [371, 179] on div "NFL Fan Poll ID: gqctb8vx Draft" at bounding box center [374, 189] width 534 height 39
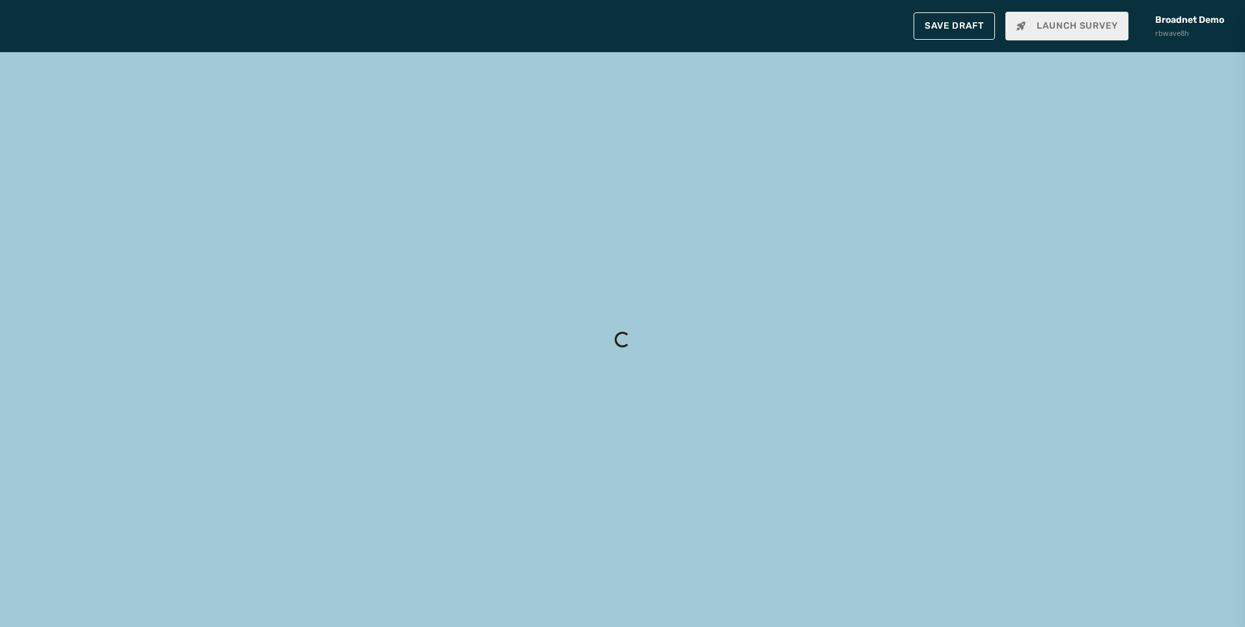
type input "**********"
type textarea "**********"
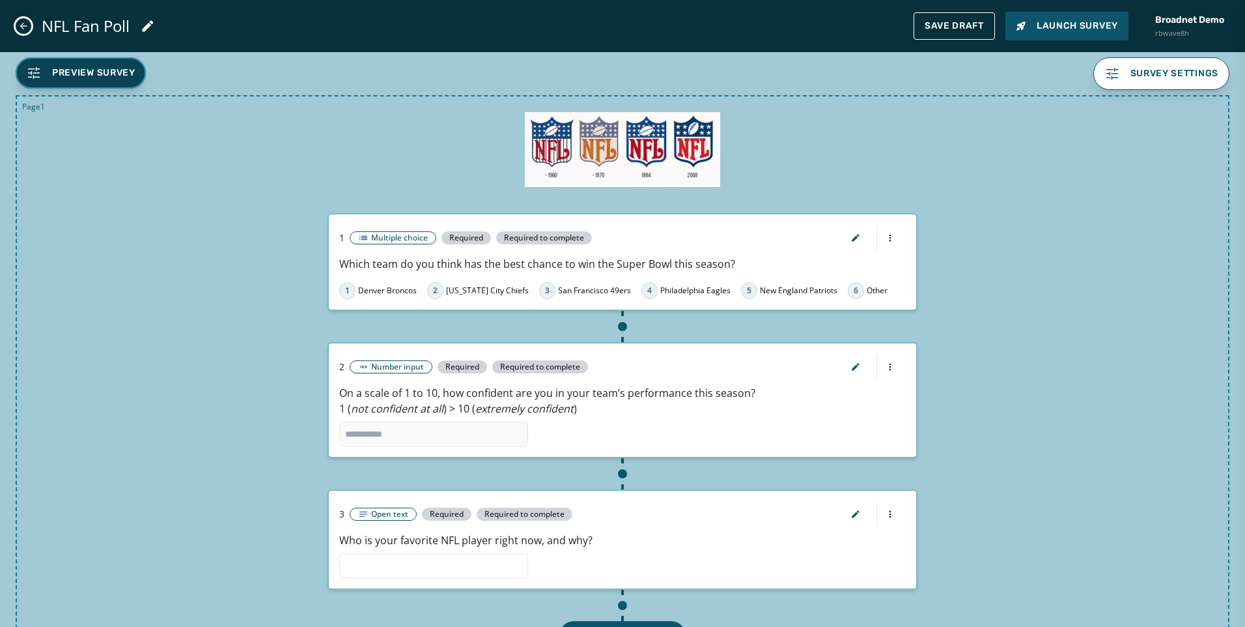
click at [102, 78] on span "Preview Survey" at bounding box center [93, 72] width 83 height 13
click at [23, 31] on icon "Close admin drawer" at bounding box center [23, 26] width 10 height 10
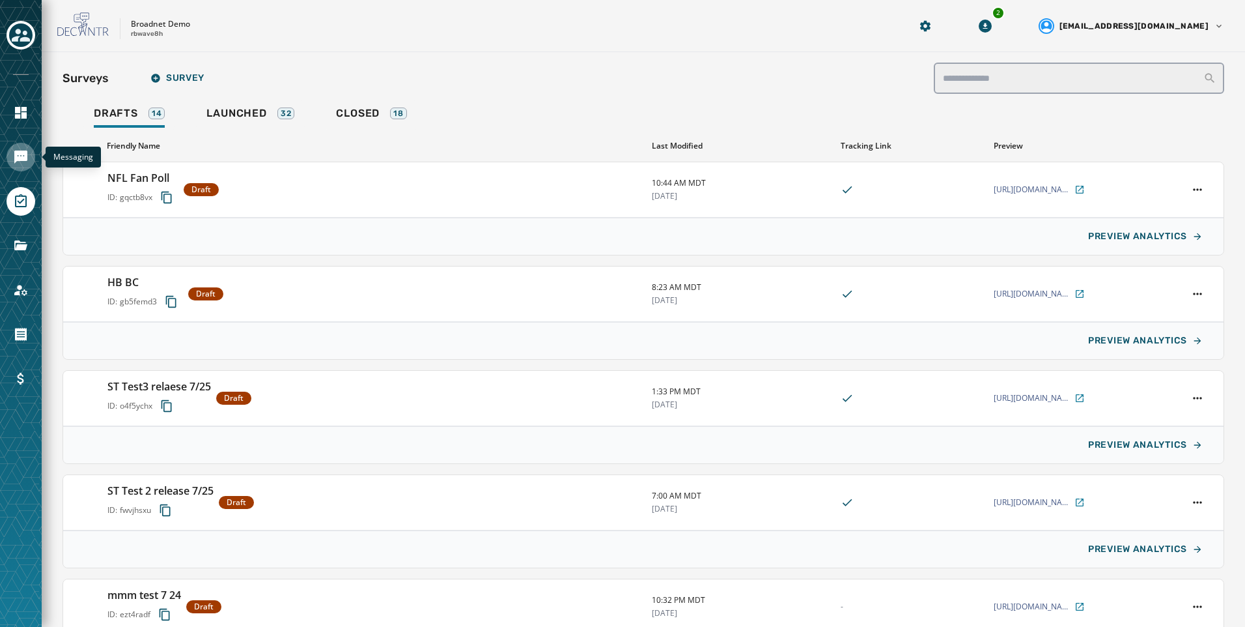
click at [23, 147] on link "Navigate to Messaging" at bounding box center [21, 157] width 29 height 29
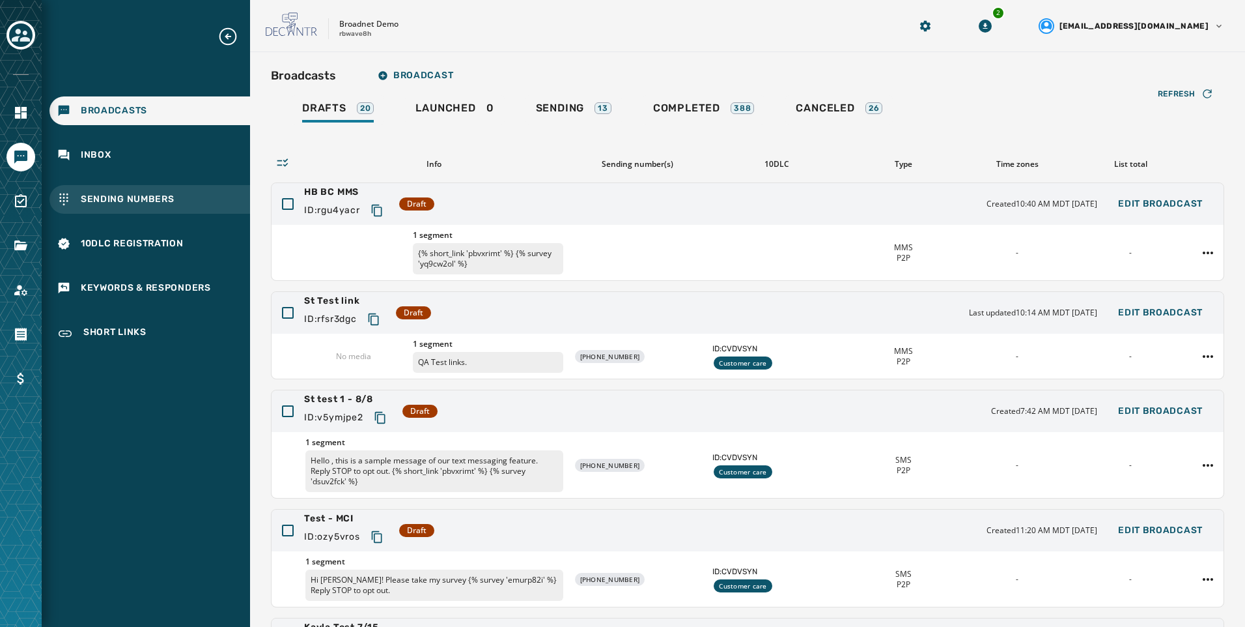
drag, startPoint x: 94, startPoint y: 199, endPoint x: 142, endPoint y: 204, distance: 48.4
click at [94, 199] on span "Sending Numbers" at bounding box center [128, 199] width 94 height 13
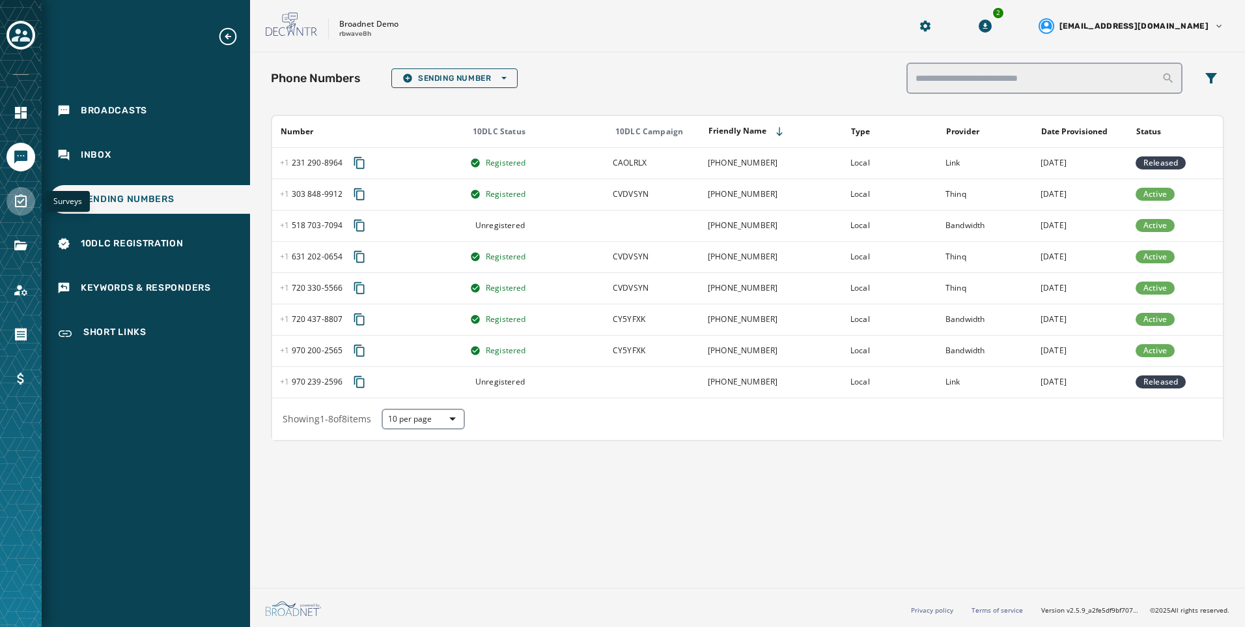
click at [26, 190] on link "Navigate to Surveys" at bounding box center [21, 201] width 29 height 29
